Goal: Task Accomplishment & Management: Complete application form

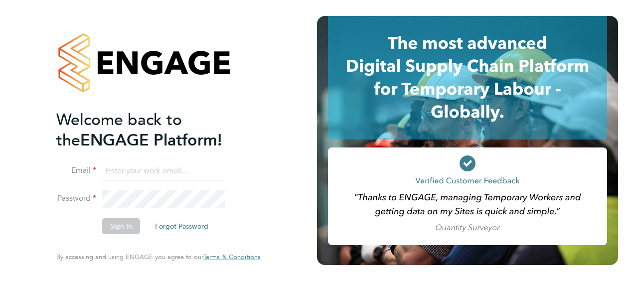
type input "sonja.marzouki@gmail.com"
click at [120, 227] on button "Sign In" at bounding box center [121, 226] width 38 height 16
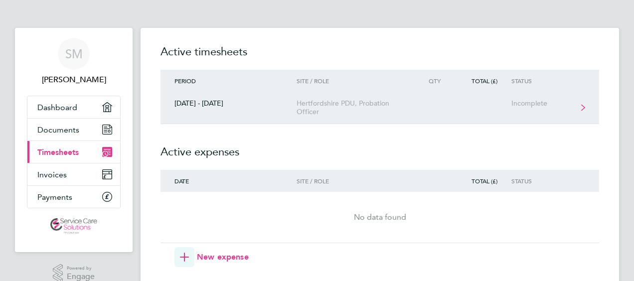
click at [331, 109] on div "Hertfordshire PDU, Probation Officer" at bounding box center [354, 107] width 114 height 17
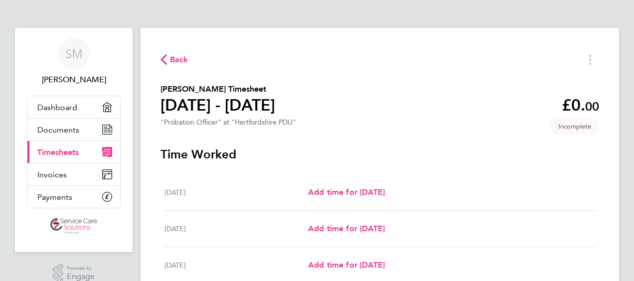
click at [181, 62] on span "Back" at bounding box center [179, 60] width 18 height 12
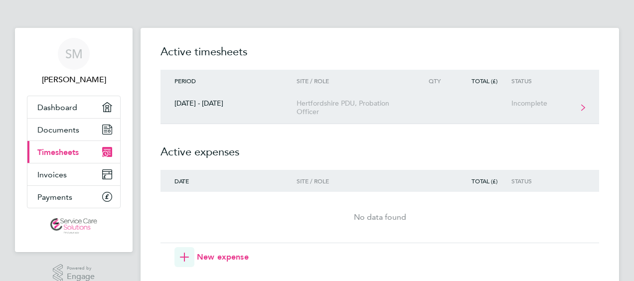
click at [302, 105] on div "Hertfordshire PDU, Probation Officer" at bounding box center [354, 107] width 114 height 17
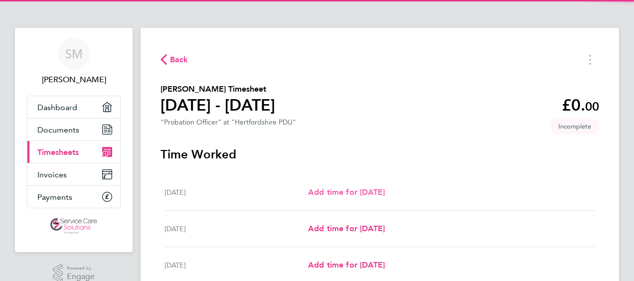
click at [368, 195] on span "Add time for [DATE]" at bounding box center [346, 191] width 77 height 9
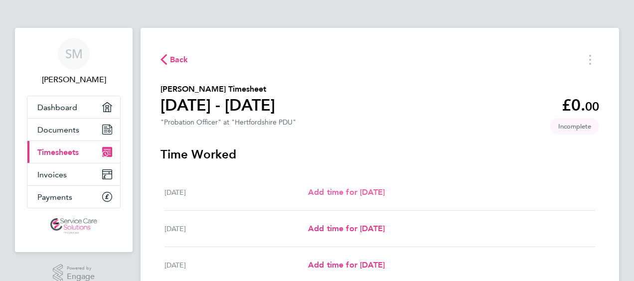
select select "30"
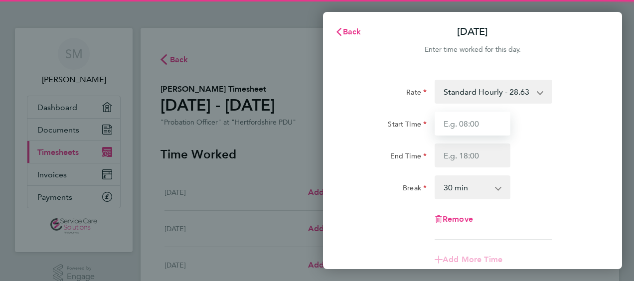
click at [461, 127] on input "Start Time" at bounding box center [473, 124] width 76 height 24
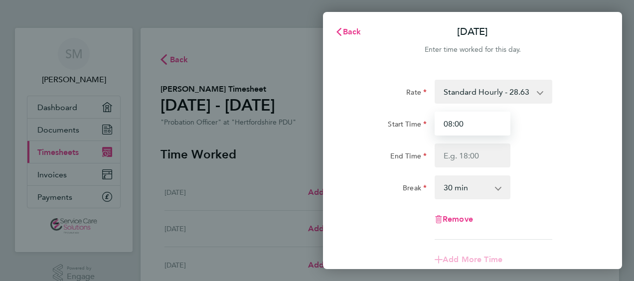
type input "08:00"
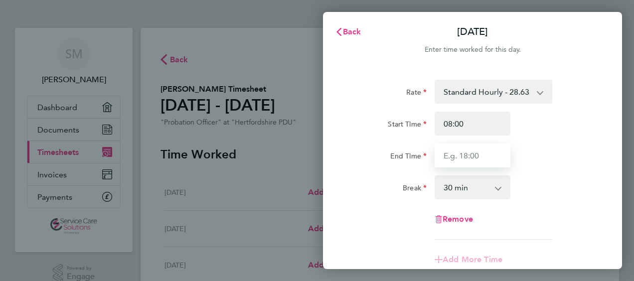
click at [468, 151] on input "End Time" at bounding box center [473, 156] width 76 height 24
type input "19:30"
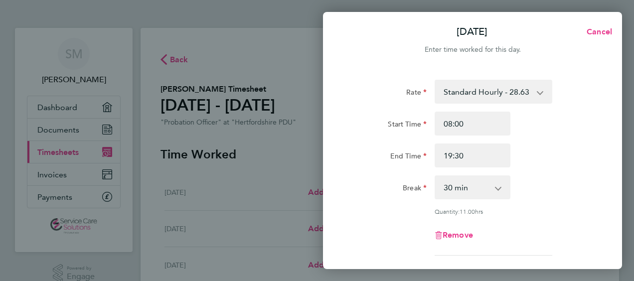
click at [379, 216] on div "Rate Standard Hourly - 28.63 Standard Hourly - 22.44 Standard Hourly - 23.70 St…" at bounding box center [472, 168] width 243 height 176
click at [459, 194] on select "0 min 15 min 30 min 45 min 60 min 75 min 90 min" at bounding box center [467, 187] width 62 height 22
select select "60"
click at [436, 176] on select "0 min 15 min 30 min 45 min 60 min 75 min 90 min" at bounding box center [467, 187] width 62 height 22
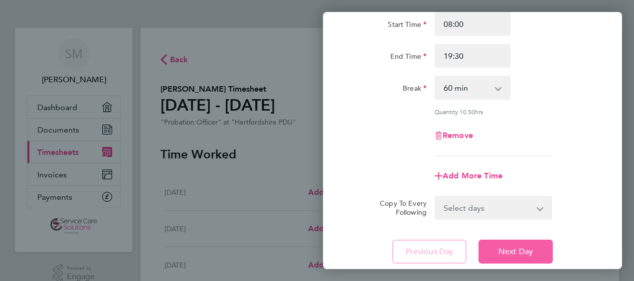
click at [502, 257] on button "Next Day" at bounding box center [516, 252] width 74 height 24
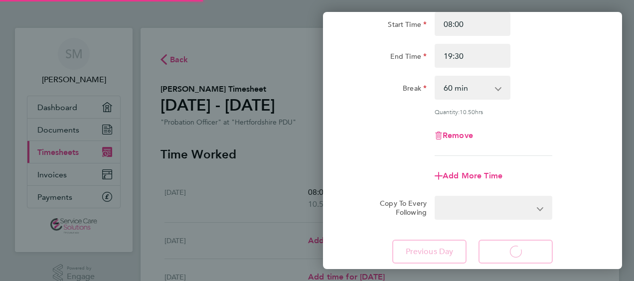
select select "30"
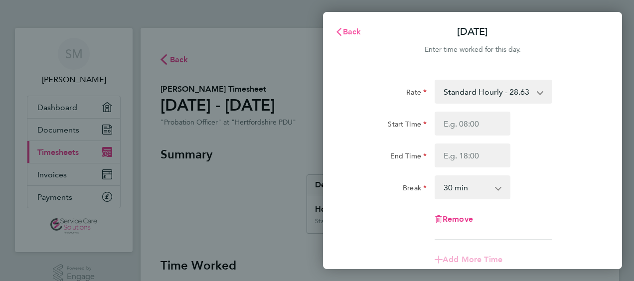
click at [350, 34] on span "Back" at bounding box center [352, 31] width 18 height 9
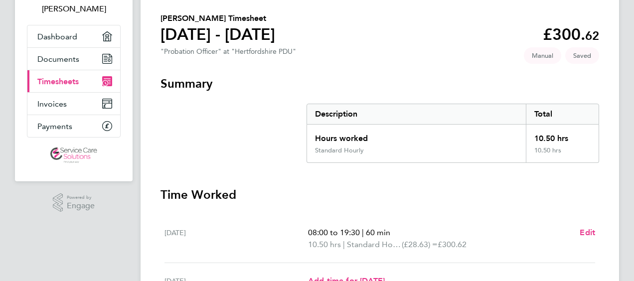
scroll to position [150, 0]
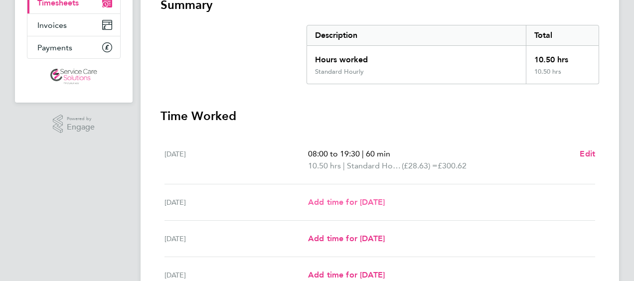
click at [341, 201] on span "Add time for [DATE]" at bounding box center [346, 201] width 77 height 9
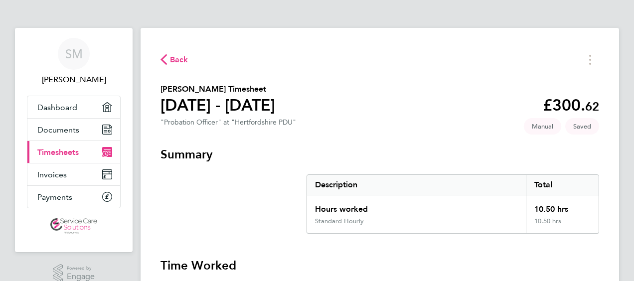
select select "30"
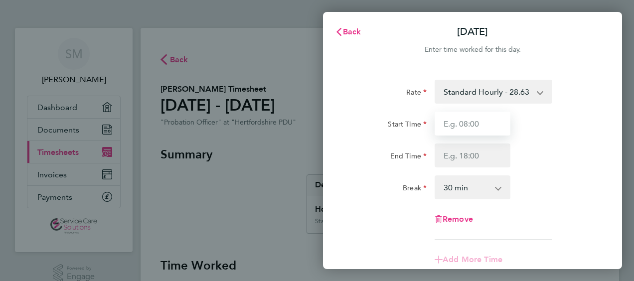
click at [465, 122] on input "Start Time" at bounding box center [473, 124] width 76 height 24
type input "08:00"
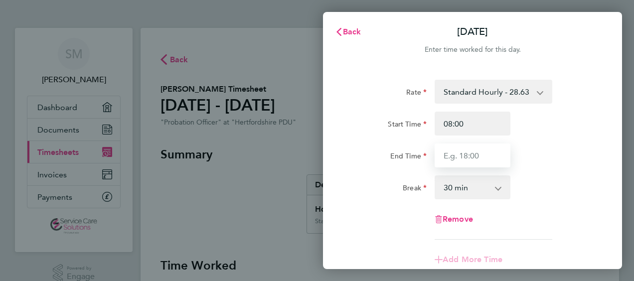
click at [471, 164] on input "End Time" at bounding box center [473, 156] width 76 height 24
type input "18:30"
click at [445, 184] on select "0 min 15 min 30 min 45 min 60 min 75 min 90 min" at bounding box center [467, 187] width 62 height 22
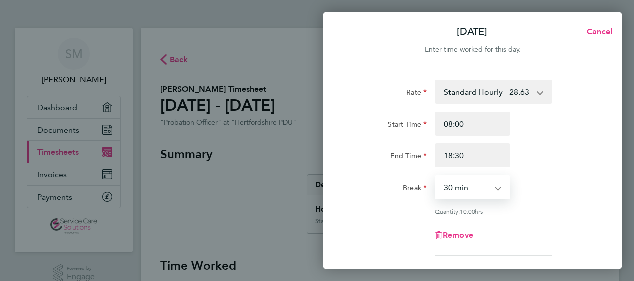
select select "45"
click at [436, 176] on select "0 min 15 min 30 min 45 min 60 min 75 min 90 min" at bounding box center [467, 187] width 62 height 22
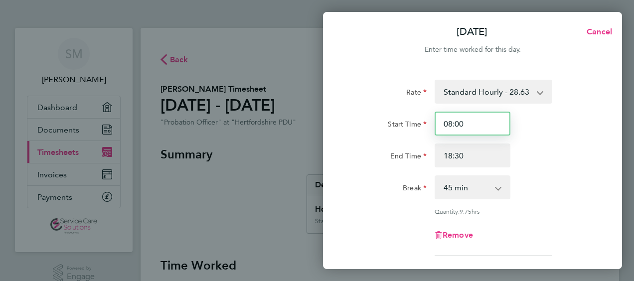
click at [464, 122] on input "08:00" at bounding box center [473, 124] width 76 height 24
type input "08:15"
click at [383, 200] on div "Rate Standard Hourly - 28.63 Standard Hourly - 23.70 Standard Hourly - 22.44 St…" at bounding box center [472, 168] width 243 height 176
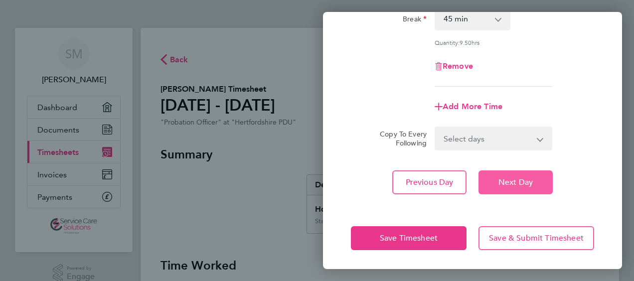
click at [494, 181] on button "Next Day" at bounding box center [516, 182] width 74 height 24
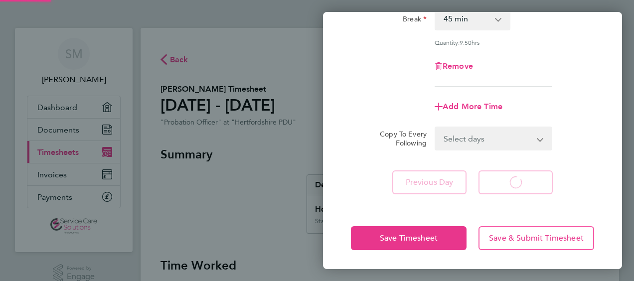
scroll to position [154, 0]
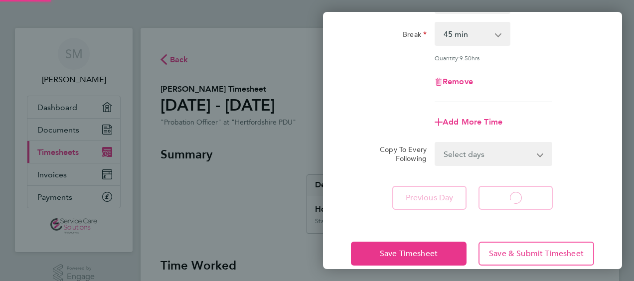
select select "30"
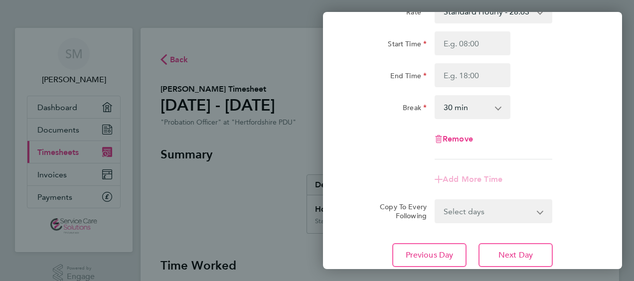
scroll to position [0, 0]
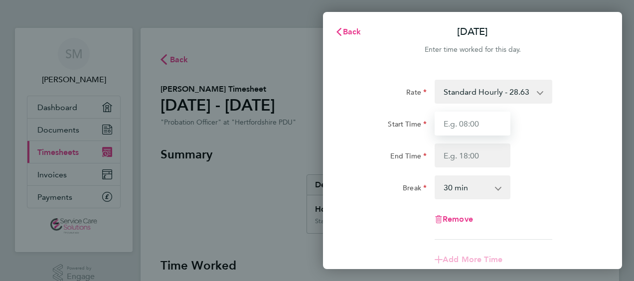
click at [458, 121] on input "Start Time" at bounding box center [473, 124] width 76 height 24
type input "08:30"
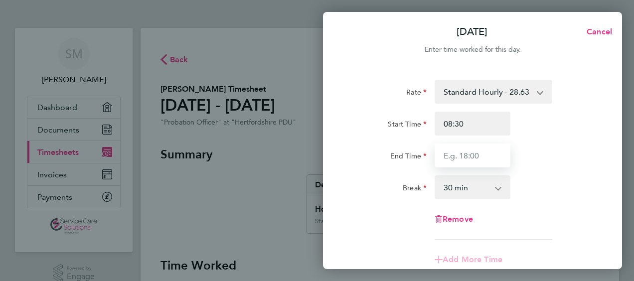
click at [451, 154] on input "End Time" at bounding box center [473, 156] width 76 height 24
type input "18:15"
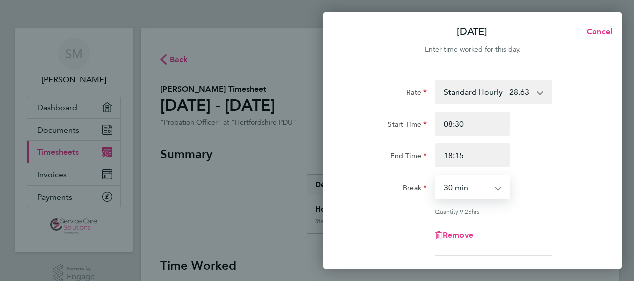
click at [453, 190] on select "0 min 15 min 30 min 45 min 60 min 75 min 90 min" at bounding box center [467, 187] width 62 height 22
select select "45"
click at [436, 176] on select "0 min 15 min 30 min 45 min 60 min 75 min 90 min" at bounding box center [467, 187] width 62 height 22
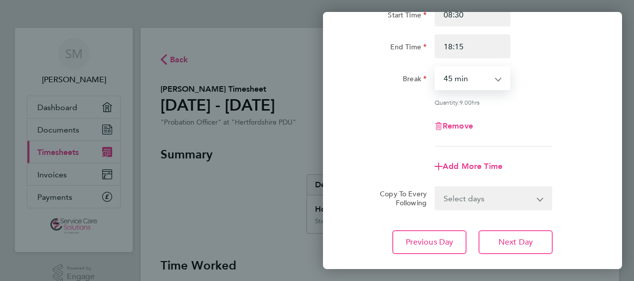
scroll to position [169, 0]
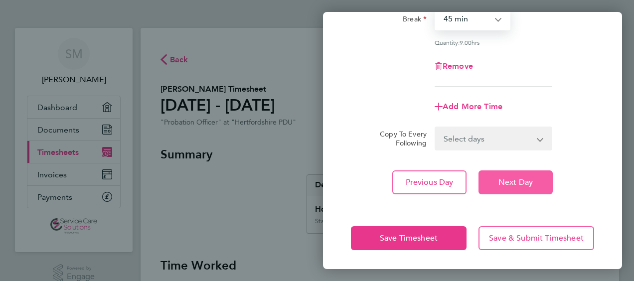
click at [541, 186] on button "Next Day" at bounding box center [516, 182] width 74 height 24
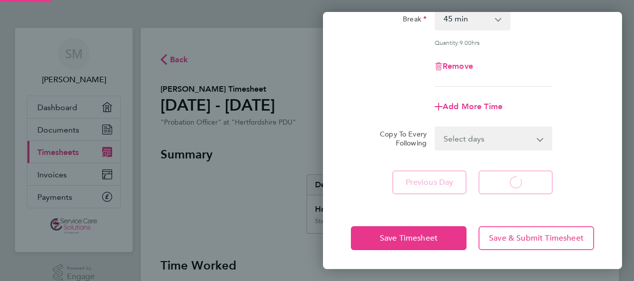
scroll to position [154, 0]
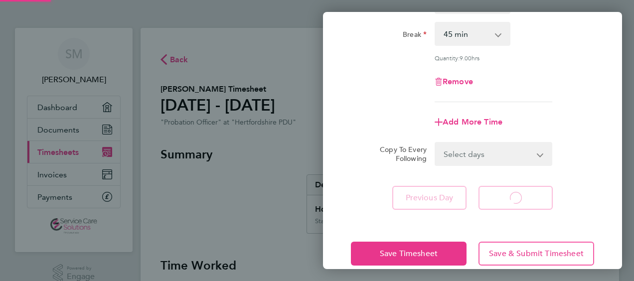
select select "30"
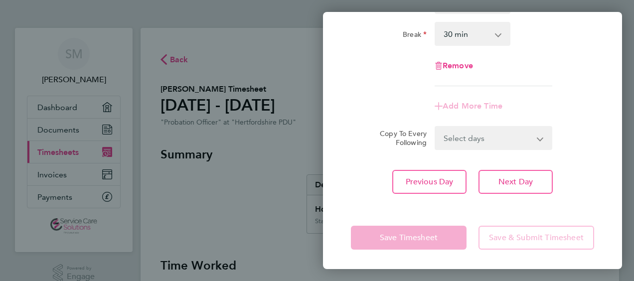
scroll to position [0, 0]
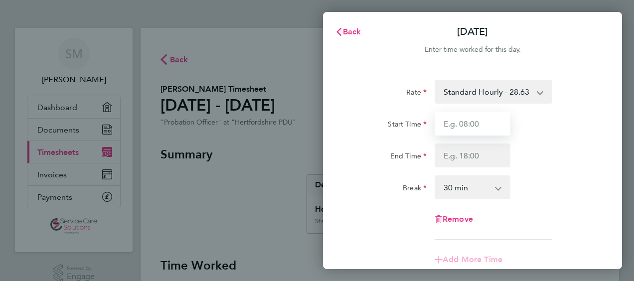
click at [465, 128] on input "Start Time" at bounding box center [473, 124] width 76 height 24
type input "09:00"
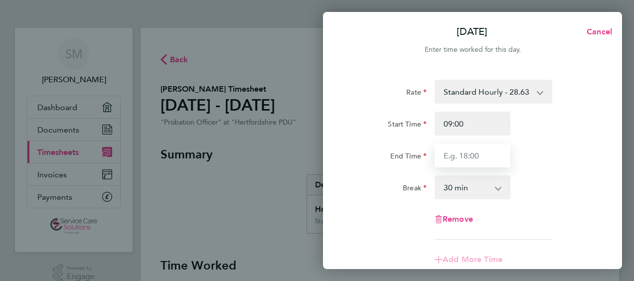
drag, startPoint x: 462, startPoint y: 146, endPoint x: 461, endPoint y: 156, distance: 10.6
click at [461, 156] on input "End Time" at bounding box center [473, 156] width 76 height 24
type input "17:30"
click at [398, 225] on div "Remove" at bounding box center [472, 219] width 251 height 24
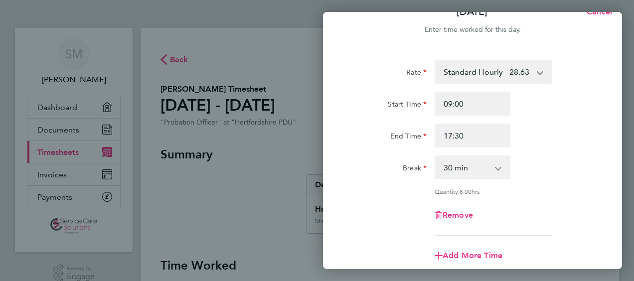
scroll to position [169, 0]
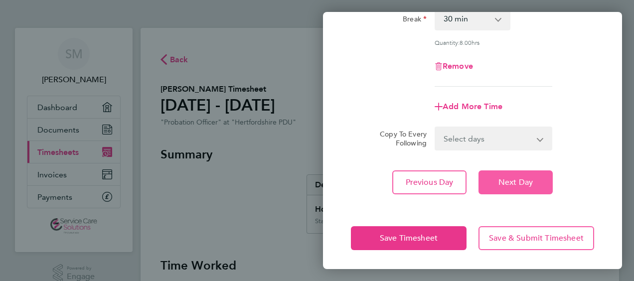
click at [518, 184] on span "Next Day" at bounding box center [515, 182] width 34 height 10
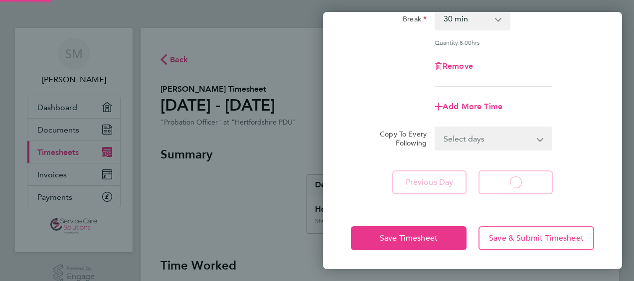
scroll to position [154, 0]
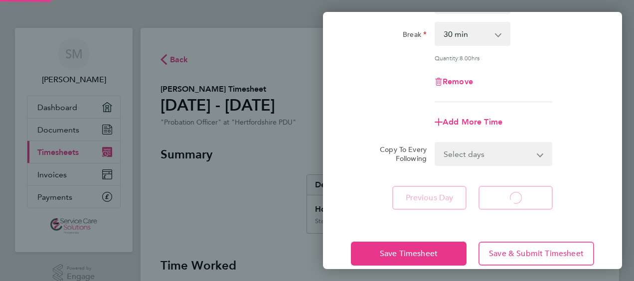
select select "30"
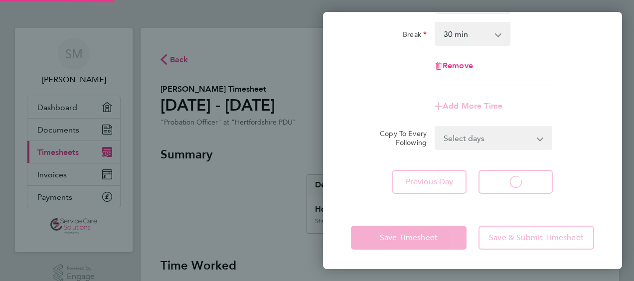
select select "30"
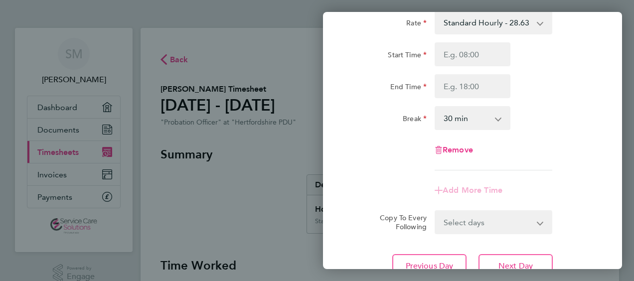
scroll to position [54, 0]
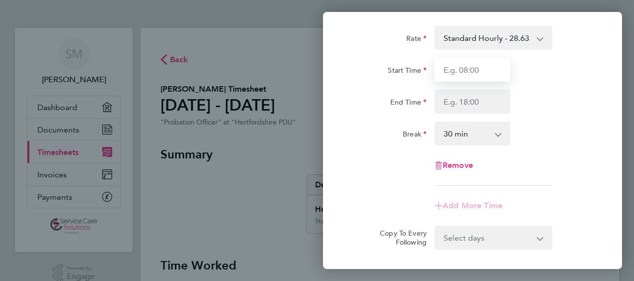
drag, startPoint x: 481, startPoint y: 69, endPoint x: 415, endPoint y: 51, distance: 68.2
click at [416, 51] on div "Rate Standard Hourly - 28.63 Standard Hourly - 23.70 Standard Hourly - 22.44 St…" at bounding box center [472, 106] width 243 height 160
type input "08:45"
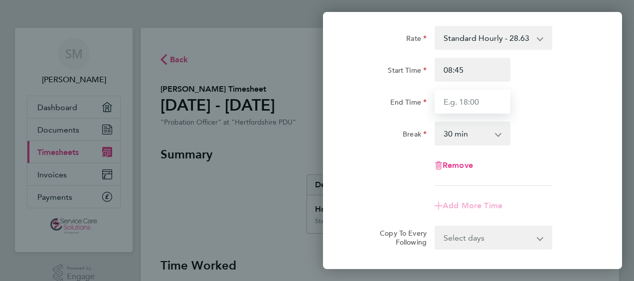
click at [457, 100] on input "End Time" at bounding box center [473, 102] width 76 height 24
type input "17:00"
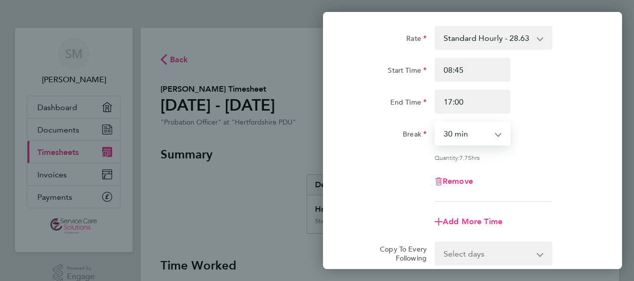
click at [451, 131] on select "0 min 15 min 30 min 45 min 60 min 75 min 90 min" at bounding box center [467, 134] width 62 height 22
select select "45"
click at [436, 123] on select "0 min 15 min 30 min 45 min 60 min 75 min 90 min" at bounding box center [467, 134] width 62 height 22
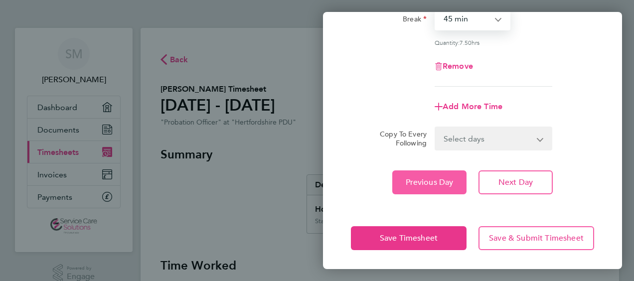
click at [419, 180] on span "Previous Day" at bounding box center [430, 182] width 48 height 10
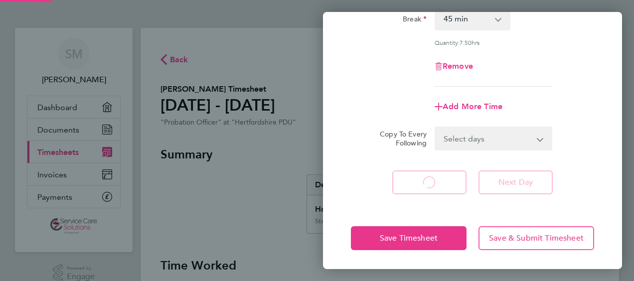
select select "30"
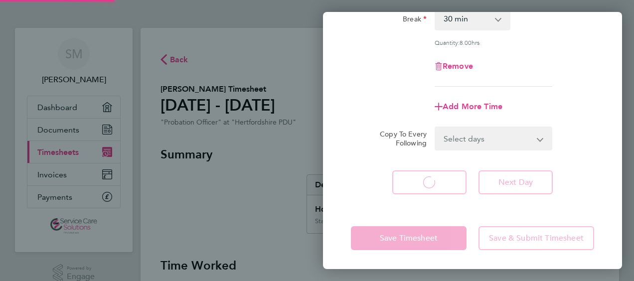
select select "30"
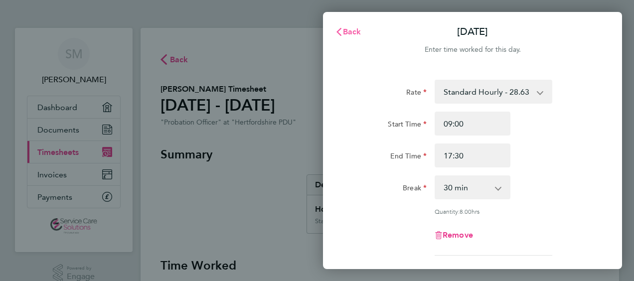
click at [344, 34] on span "Back" at bounding box center [352, 31] width 18 height 9
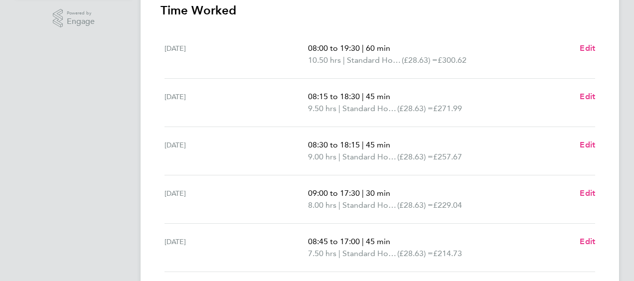
scroll to position [256, 0]
click at [584, 47] on span "Edit" at bounding box center [587, 47] width 15 height 9
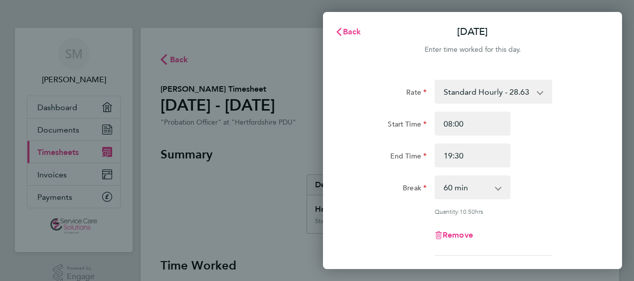
click at [452, 184] on select "0 min 15 min 30 min 45 min 60 min 75 min 90 min" at bounding box center [467, 187] width 62 height 22
select select "75"
click at [436, 176] on select "0 min 15 min 30 min 45 min 60 min 75 min 90 min" at bounding box center [467, 187] width 62 height 22
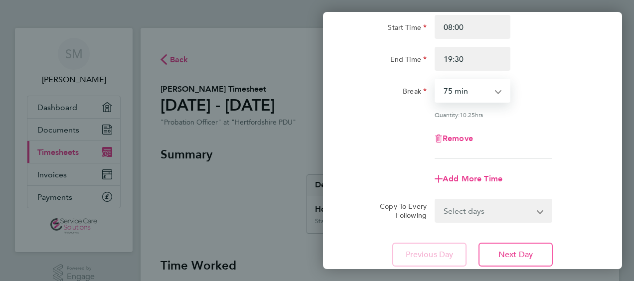
scroll to position [169, 0]
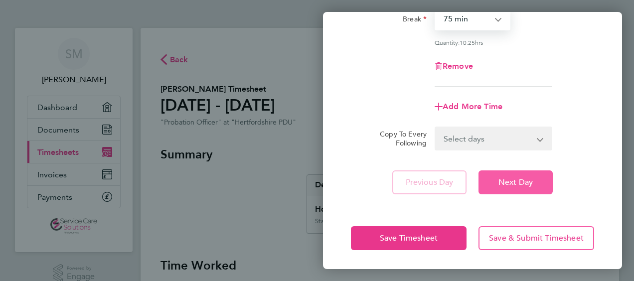
click at [498, 184] on span "Next Day" at bounding box center [515, 182] width 34 height 10
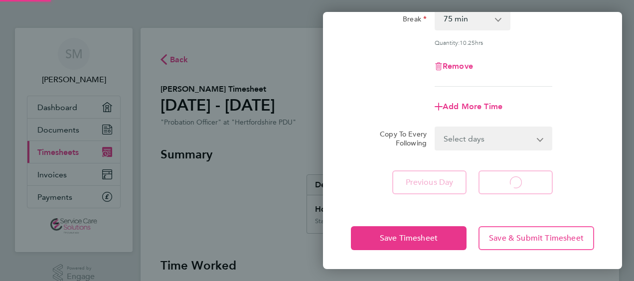
select select "45"
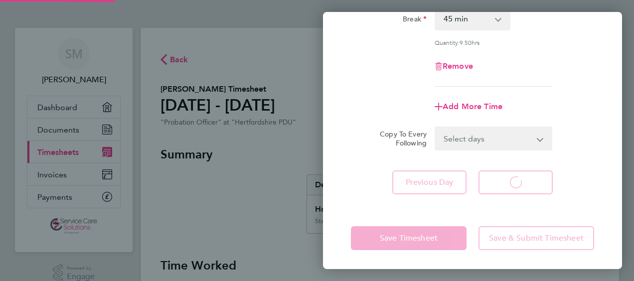
select select "45"
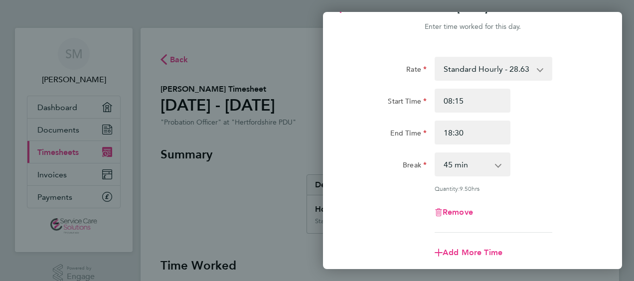
scroll to position [19, 0]
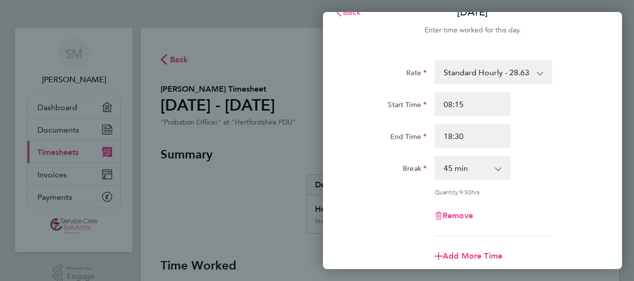
click at [350, 14] on span "Back" at bounding box center [352, 11] width 18 height 9
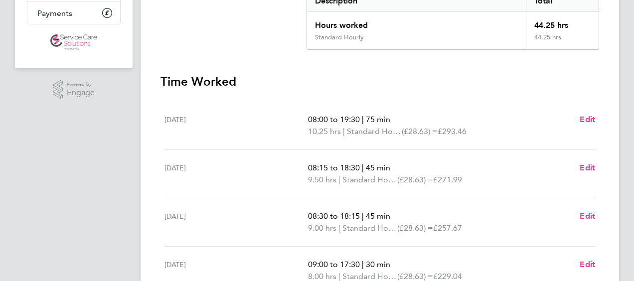
scroll to position [199, 0]
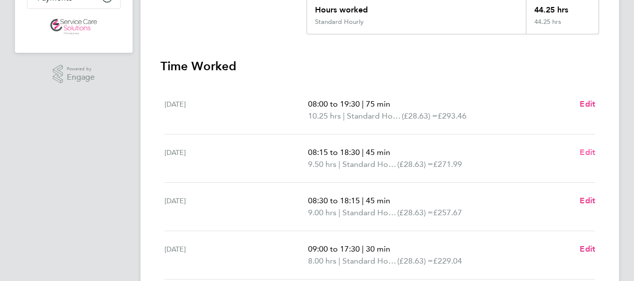
click at [590, 152] on span "Edit" at bounding box center [587, 152] width 15 height 9
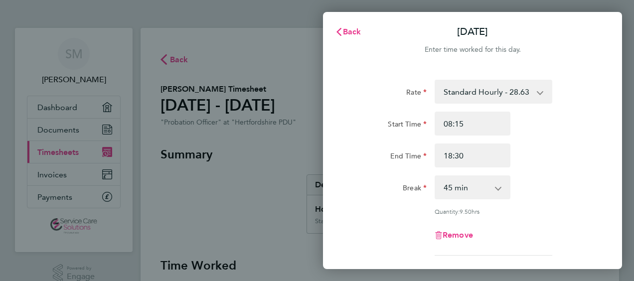
click at [481, 189] on select "0 min 15 min 30 min 45 min 60 min 75 min 90 min" at bounding box center [467, 187] width 62 height 22
select select "60"
click at [436, 176] on select "0 min 15 min 30 min 45 min 60 min 75 min 90 min" at bounding box center [467, 187] width 62 height 22
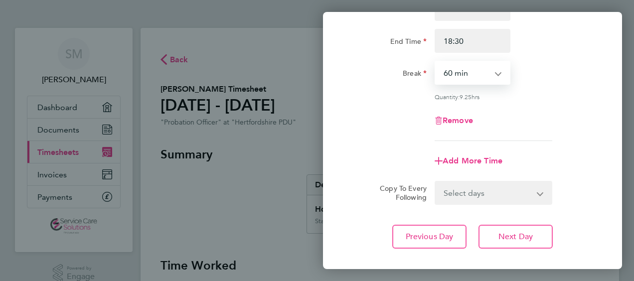
scroll to position [169, 0]
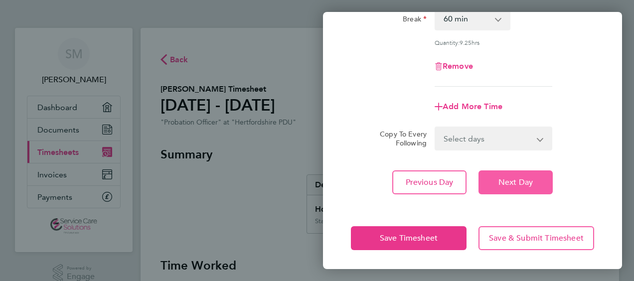
click at [518, 186] on button "Next Day" at bounding box center [516, 182] width 74 height 24
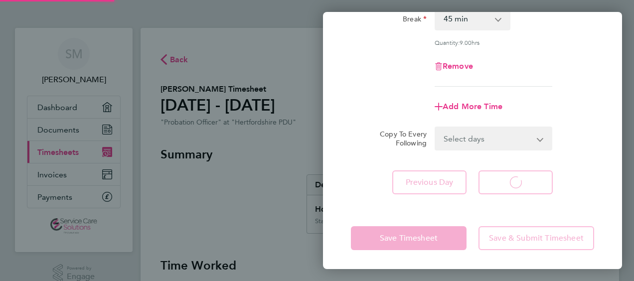
select select "45"
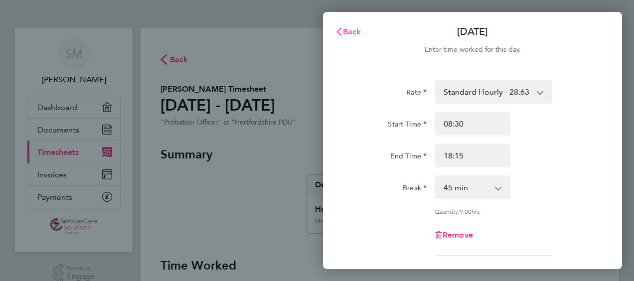
click at [344, 32] on span "Back" at bounding box center [352, 31] width 18 height 9
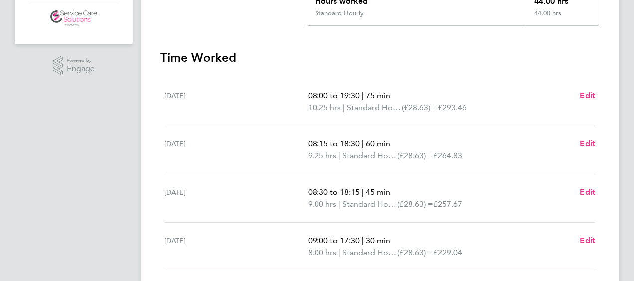
scroll to position [50, 0]
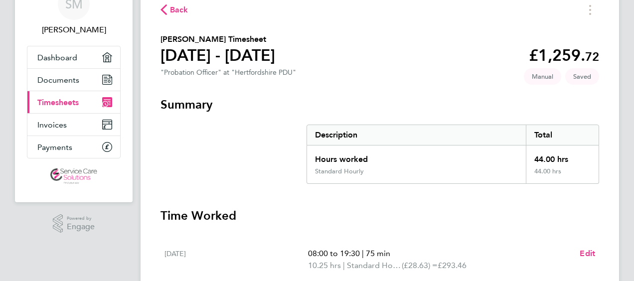
click at [179, 10] on span "Back" at bounding box center [179, 10] width 18 height 12
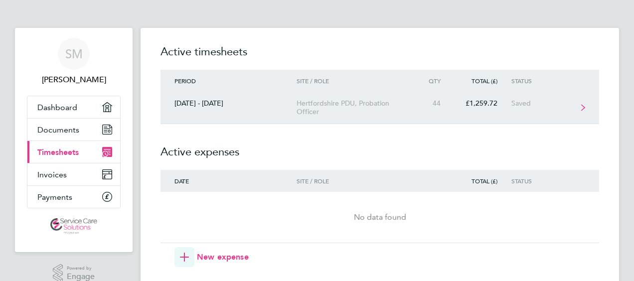
click at [330, 102] on div "Hertfordshire PDU, Probation Officer" at bounding box center [354, 107] width 114 height 17
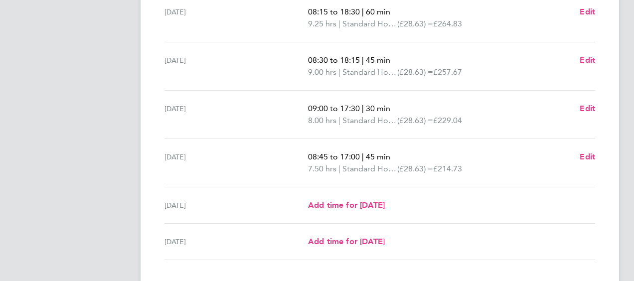
scroll to position [349, 0]
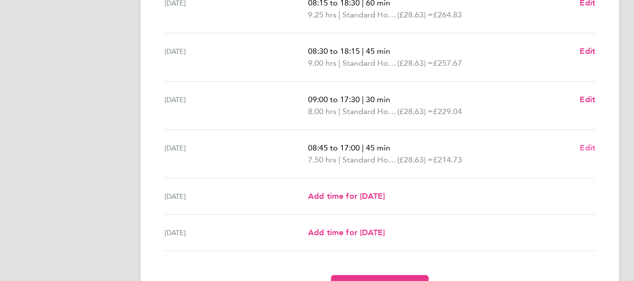
click at [593, 145] on span "Edit" at bounding box center [587, 147] width 15 height 9
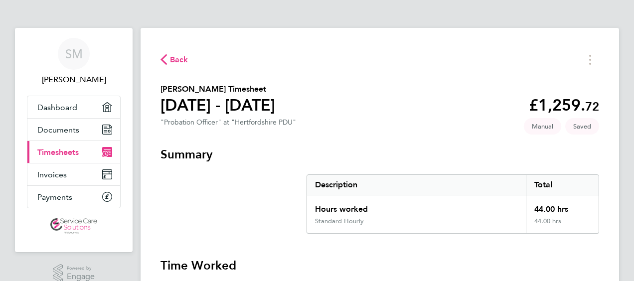
select select "45"
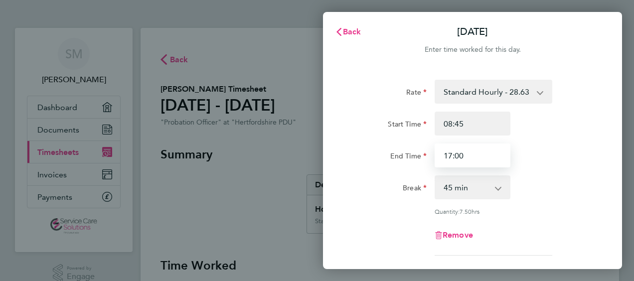
drag, startPoint x: 475, startPoint y: 161, endPoint x: 396, endPoint y: 158, distance: 78.8
click at [396, 158] on div "End Time 17:00" at bounding box center [472, 156] width 251 height 24
type input "16:00"
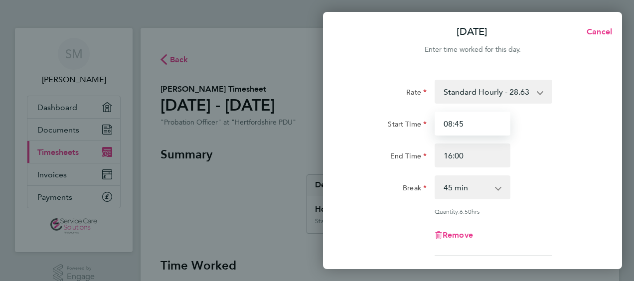
click at [474, 118] on input "08:45" at bounding box center [473, 124] width 76 height 24
type input "08:00"
click at [450, 189] on select "0 min 15 min 30 min 45 min 60 min 75 min 90 min" at bounding box center [467, 187] width 62 height 22
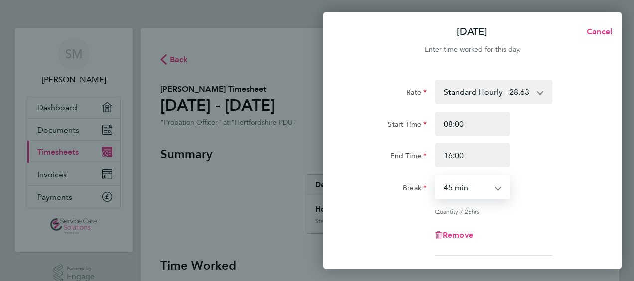
select select "30"
click at [436, 176] on select "0 min 15 min 30 min 45 min 60 min 75 min 90 min" at bounding box center [467, 187] width 62 height 22
click at [351, 194] on div "Break" at bounding box center [389, 185] width 76 height 20
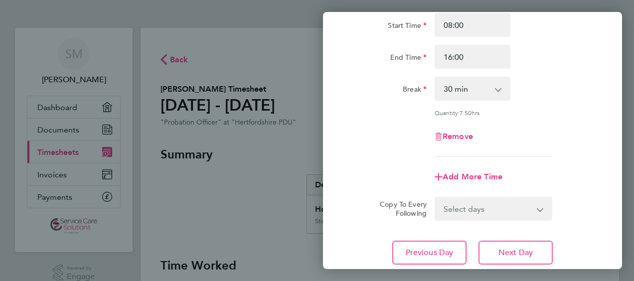
scroll to position [169, 0]
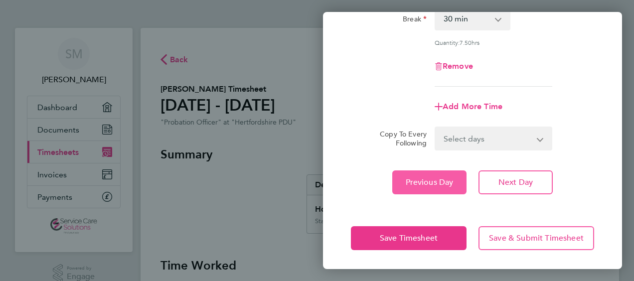
click at [431, 177] on span "Previous Day" at bounding box center [430, 182] width 48 height 10
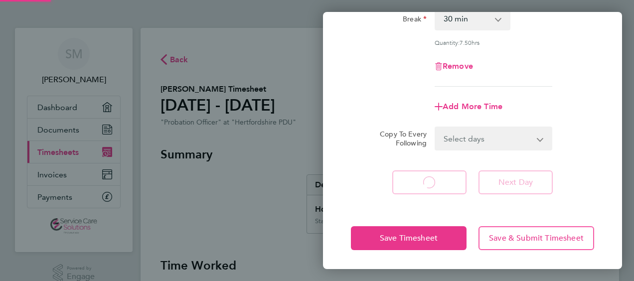
select select "30"
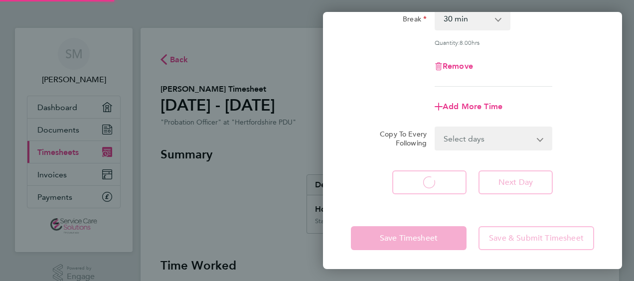
select select "30"
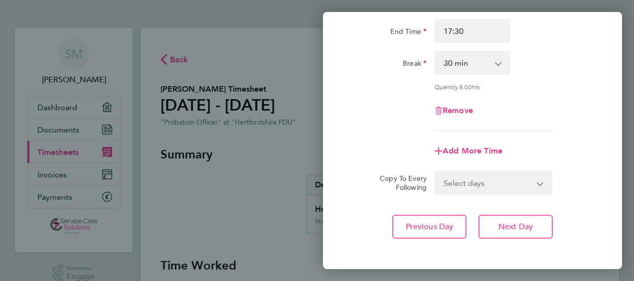
scroll to position [19, 0]
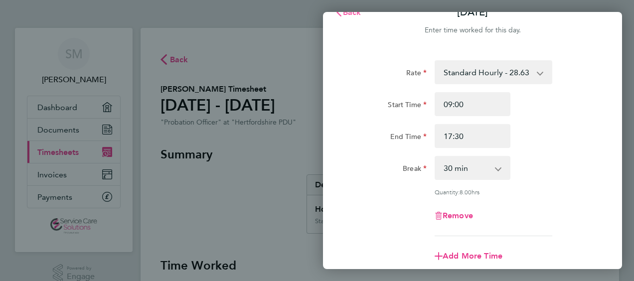
click at [353, 14] on span "Back" at bounding box center [352, 11] width 18 height 9
